Goal: Information Seeking & Learning: Learn about a topic

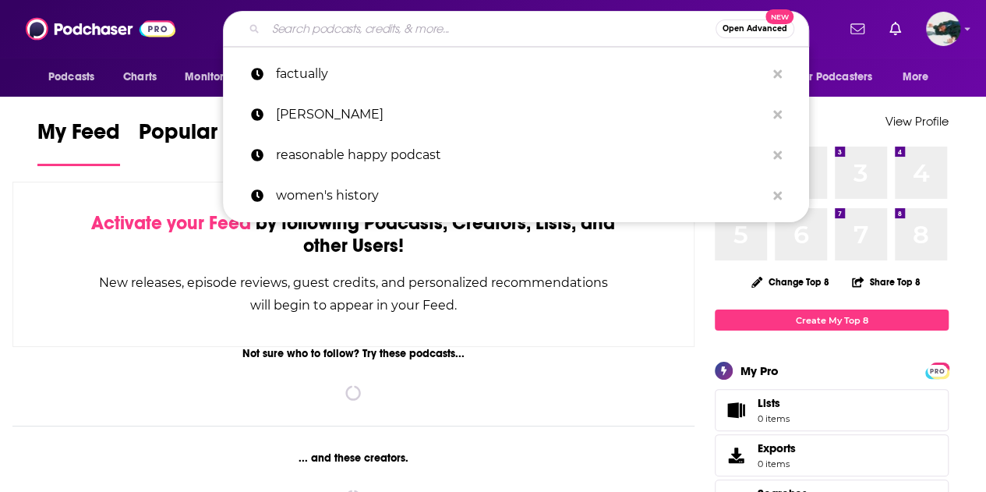
click at [398, 30] on input "Search podcasts, credits, & more..." at bounding box center [491, 28] width 450 height 25
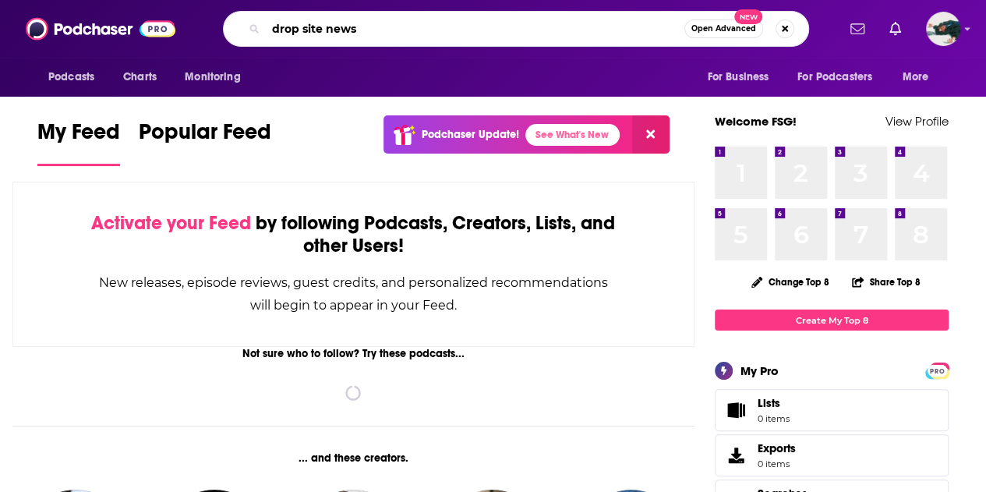
type input "drop site news"
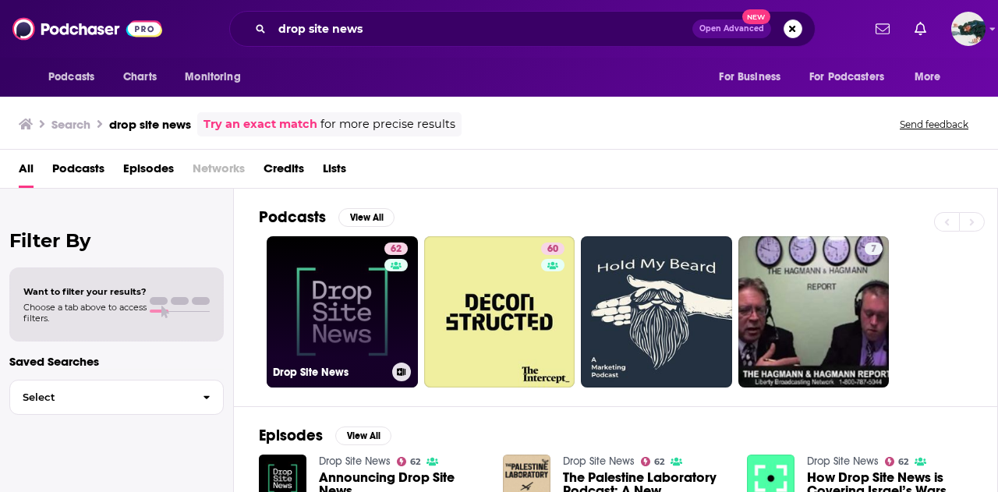
click at [343, 322] on link "62 Drop Site News" at bounding box center [342, 311] width 151 height 151
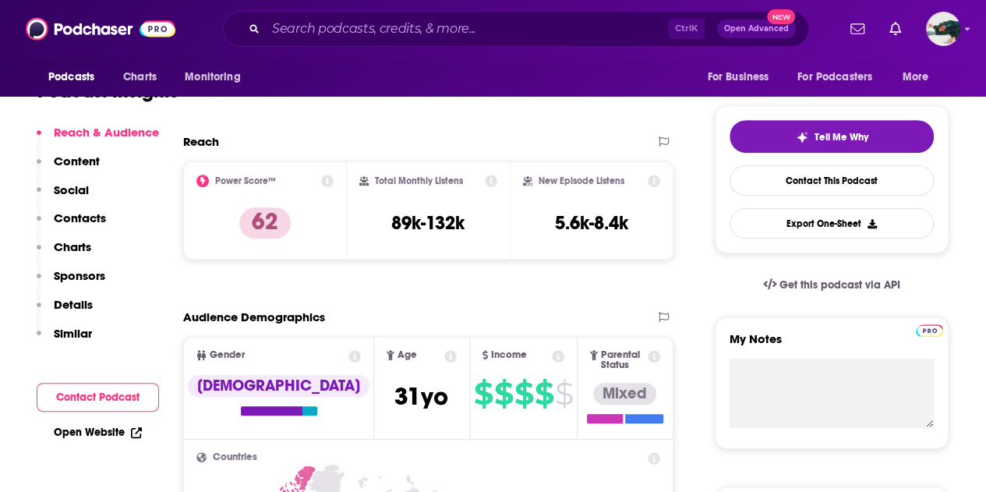
scroll to position [318, 0]
